Goal: Task Accomplishment & Management: Use online tool/utility

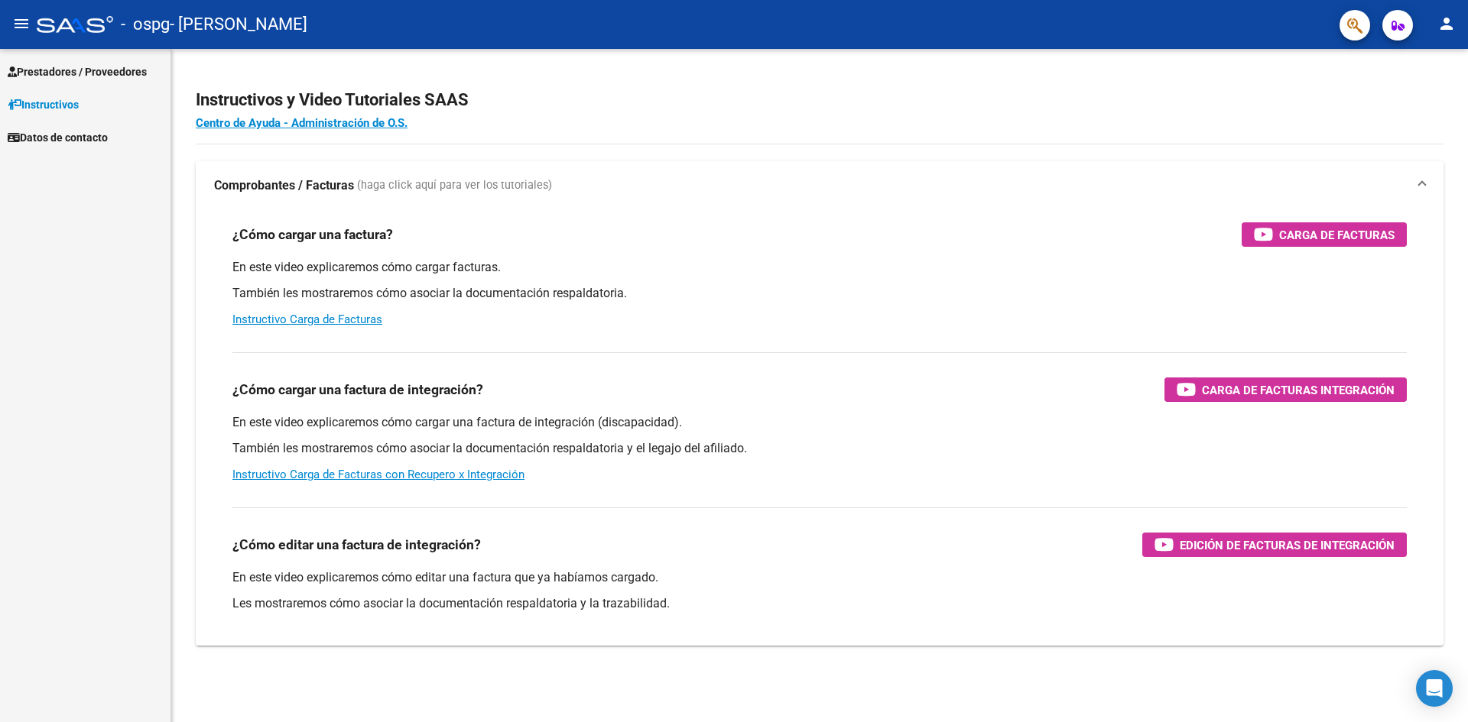
click at [79, 77] on span "Prestadores / Proveedores" at bounding box center [77, 71] width 139 height 17
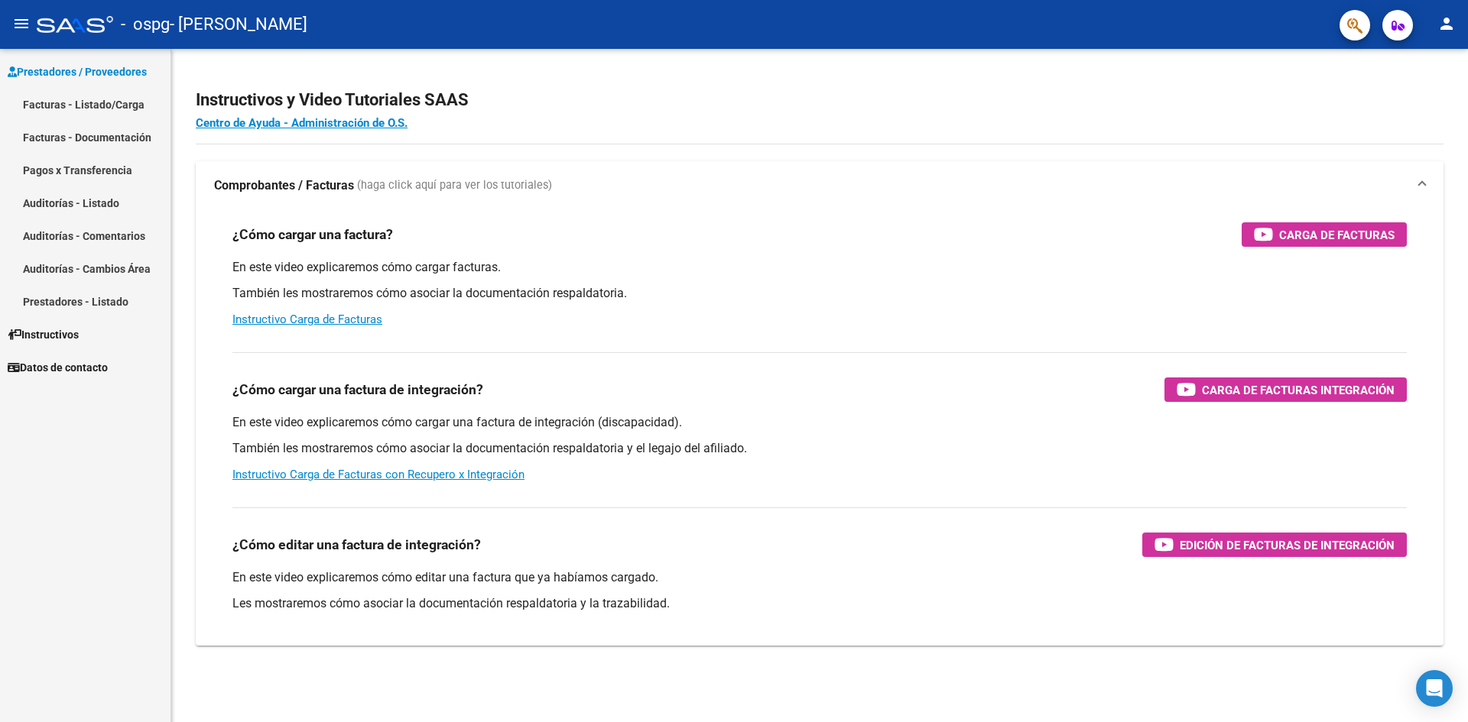
click at [83, 101] on link "Facturas - Listado/Carga" at bounding box center [85, 104] width 170 height 33
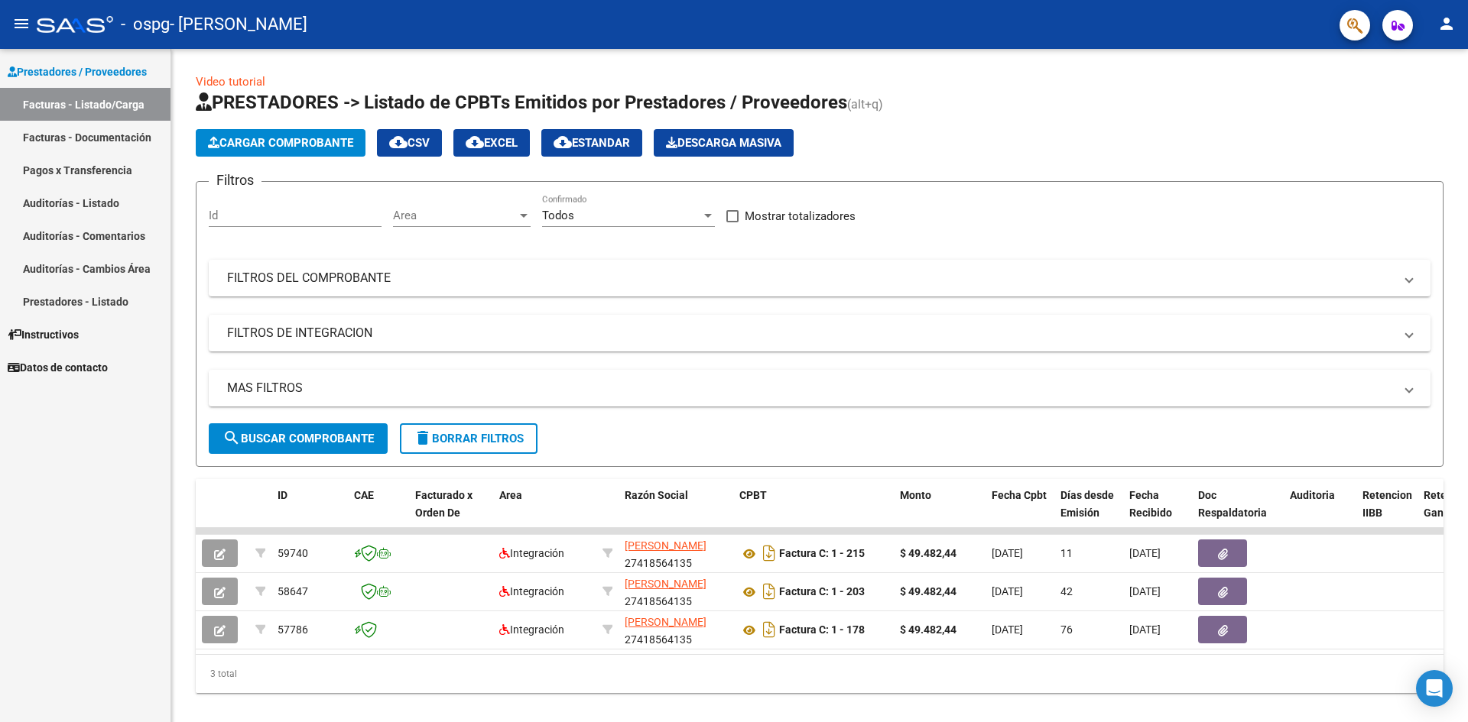
click at [1448, 17] on mat-icon "person" at bounding box center [1446, 24] width 18 height 18
click at [1414, 98] on button "exit_to_app Salir" at bounding box center [1414, 101] width 93 height 37
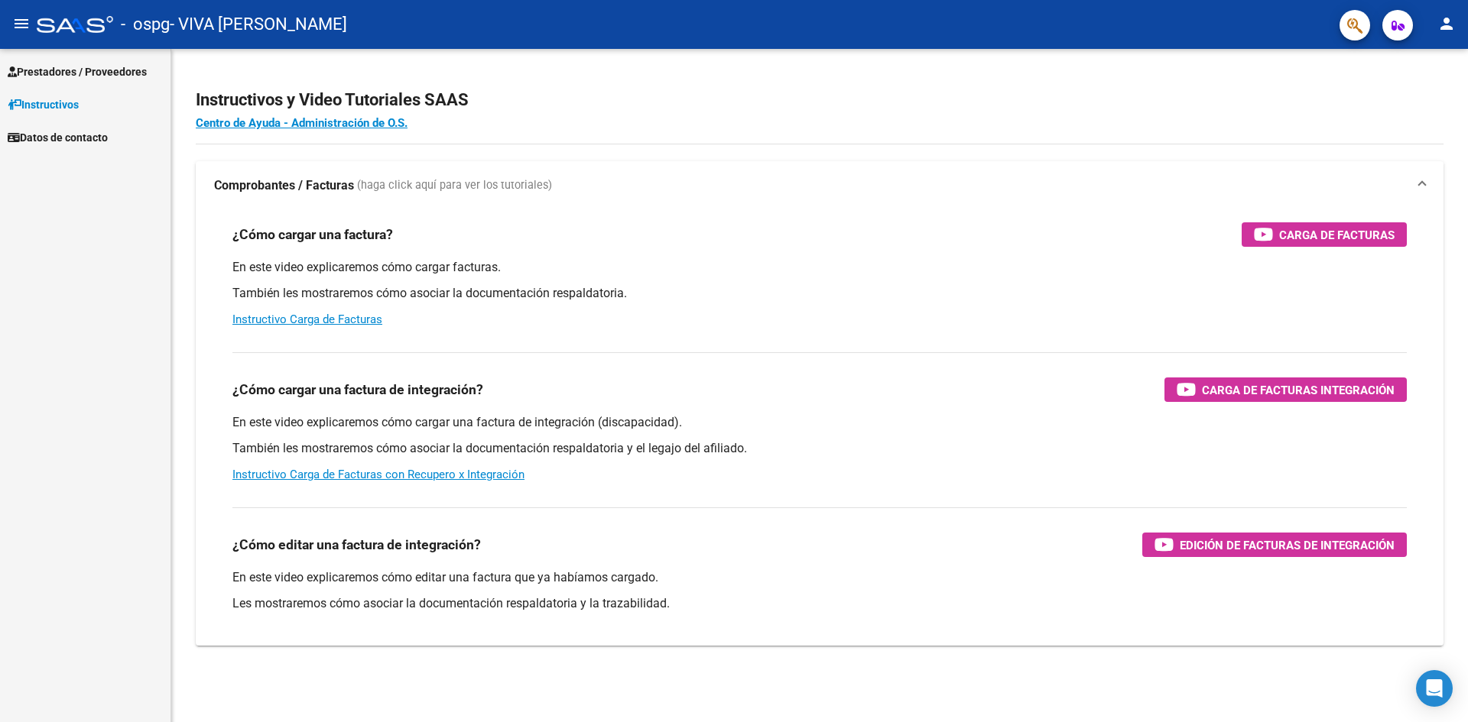
click at [63, 64] on span "Prestadores / Proveedores" at bounding box center [77, 71] width 139 height 17
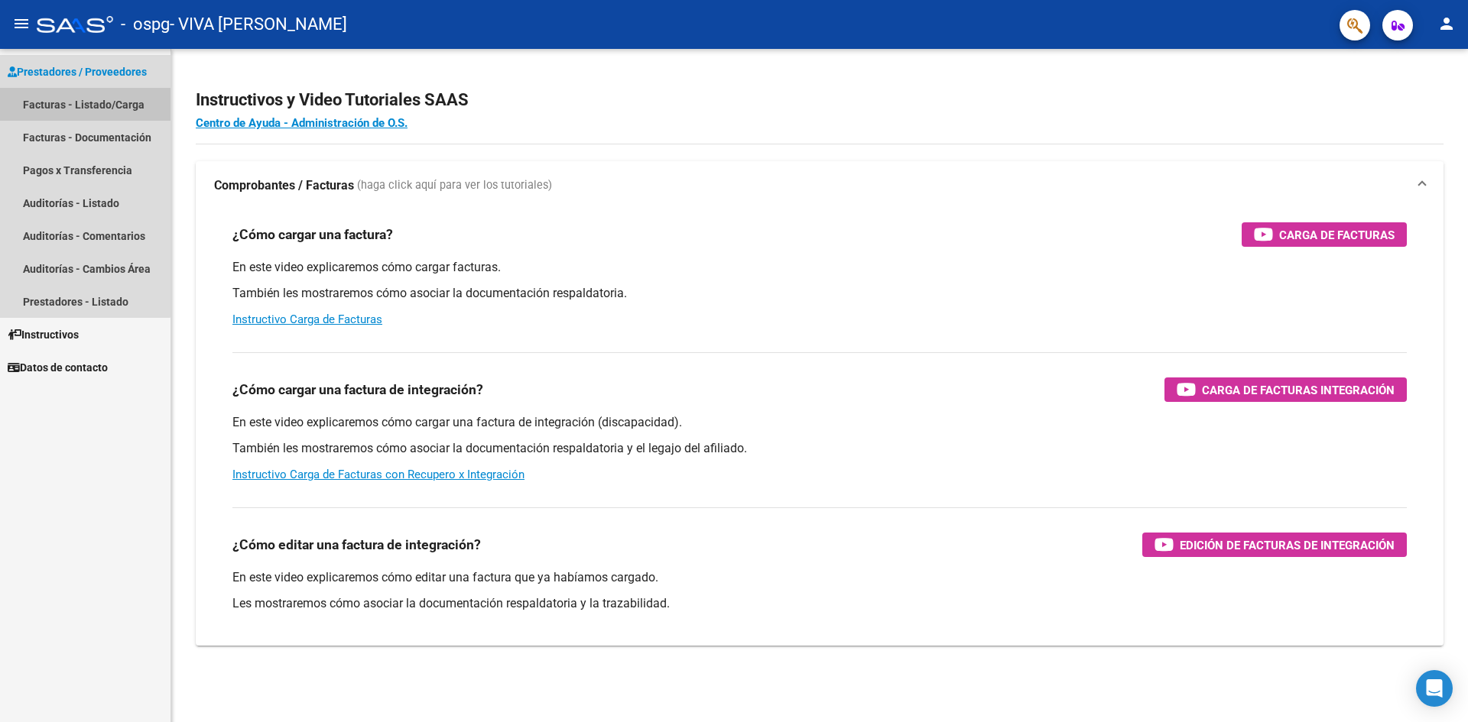
click at [72, 112] on link "Facturas - Listado/Carga" at bounding box center [85, 104] width 170 height 33
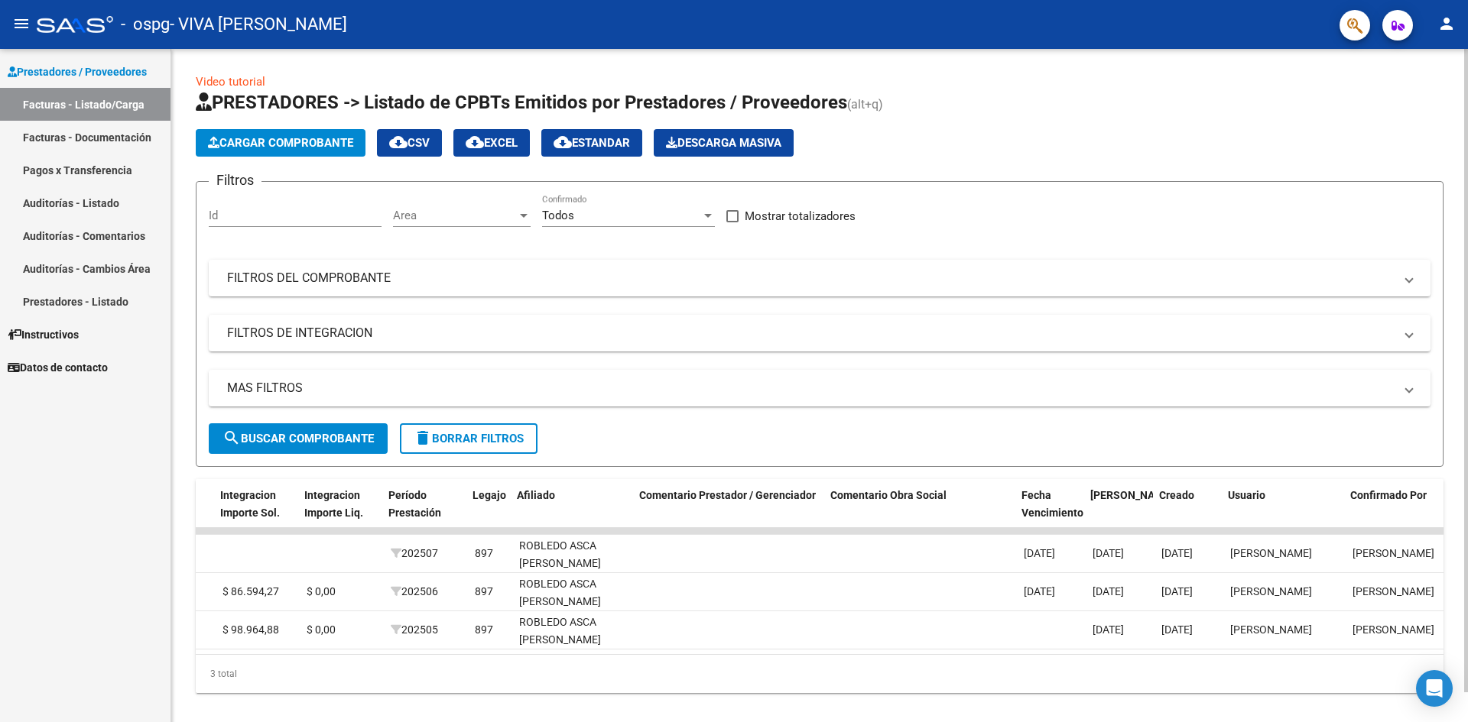
scroll to position [0, 1975]
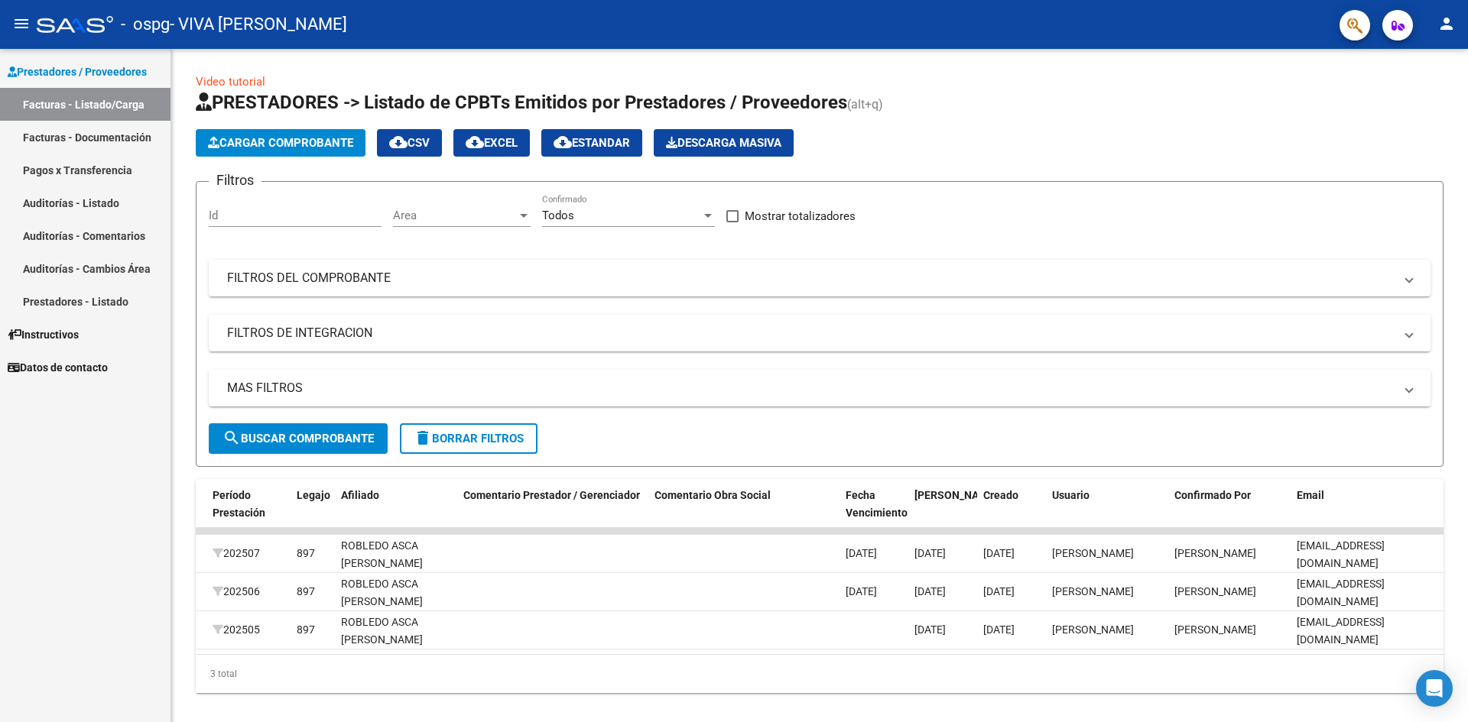
click at [1454, 14] on button "person" at bounding box center [1446, 24] width 31 height 31
click at [1406, 95] on button "exit_to_app Salir" at bounding box center [1414, 101] width 93 height 37
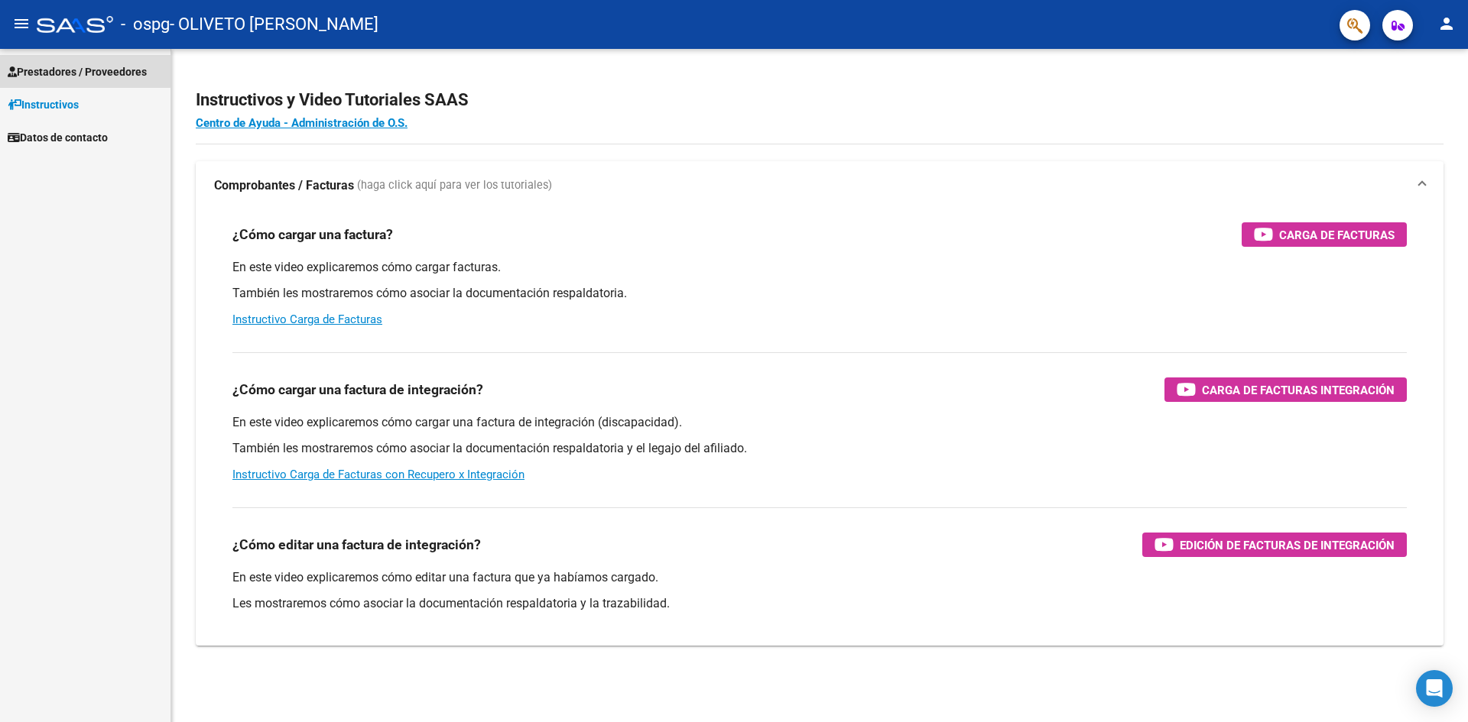
click at [48, 60] on link "Prestadores / Proveedores" at bounding box center [85, 71] width 170 height 33
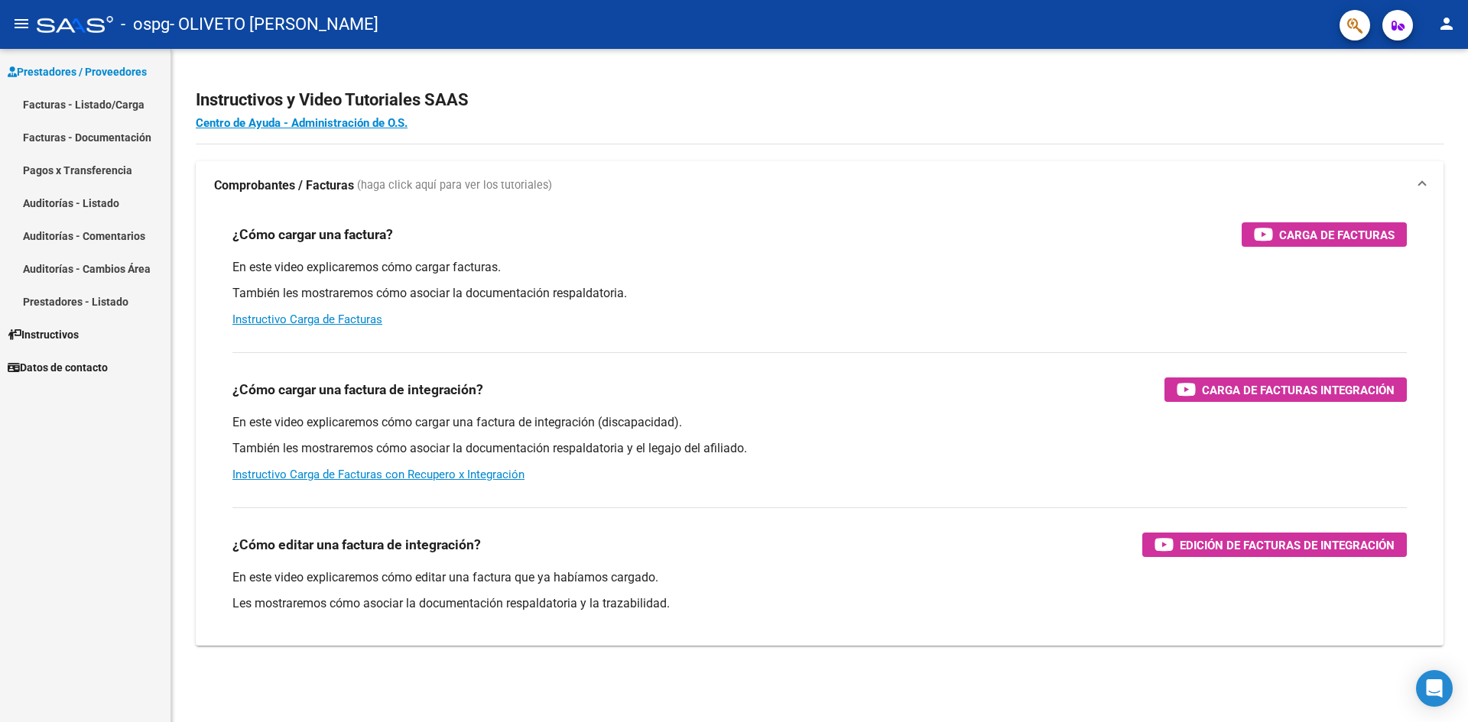
click at [89, 109] on link "Facturas - Listado/Carga" at bounding box center [85, 104] width 170 height 33
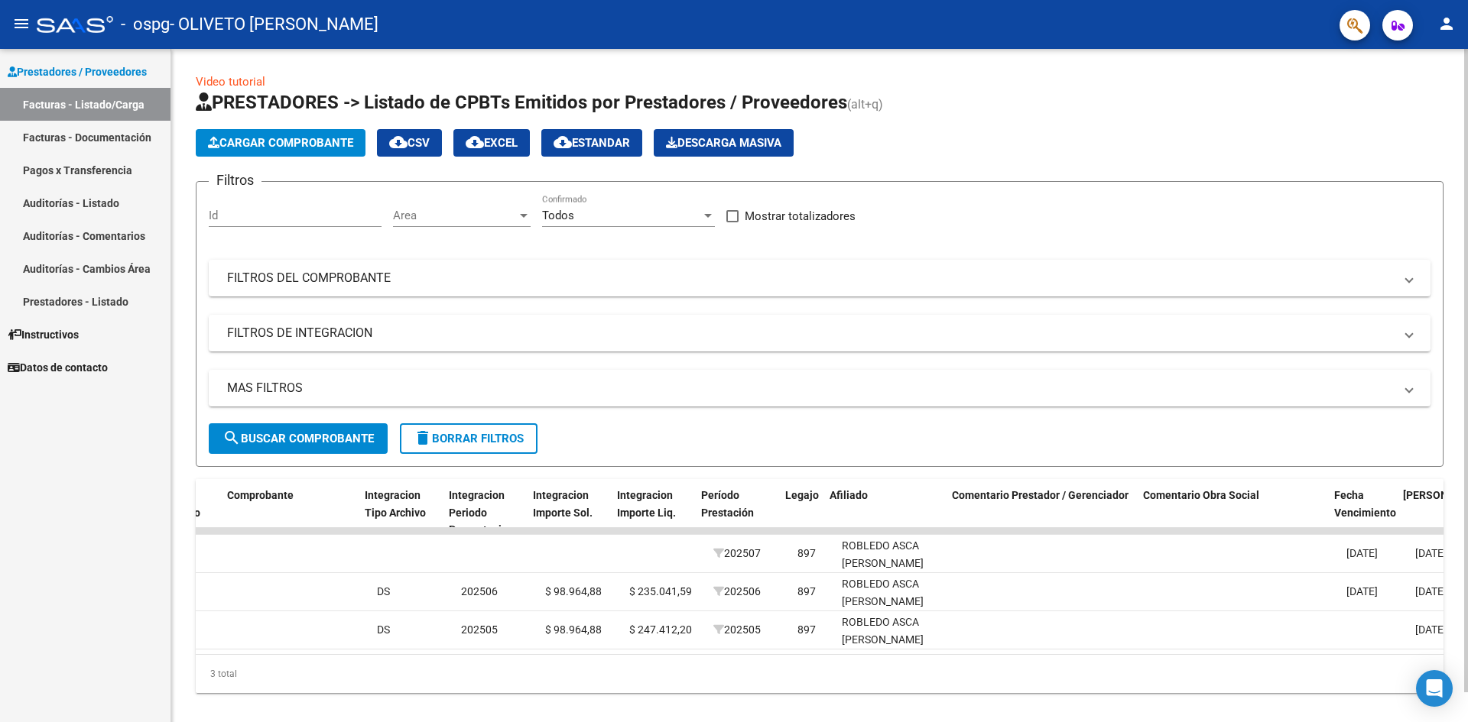
scroll to position [0, 1975]
